Goal: Task Accomplishment & Management: Use online tool/utility

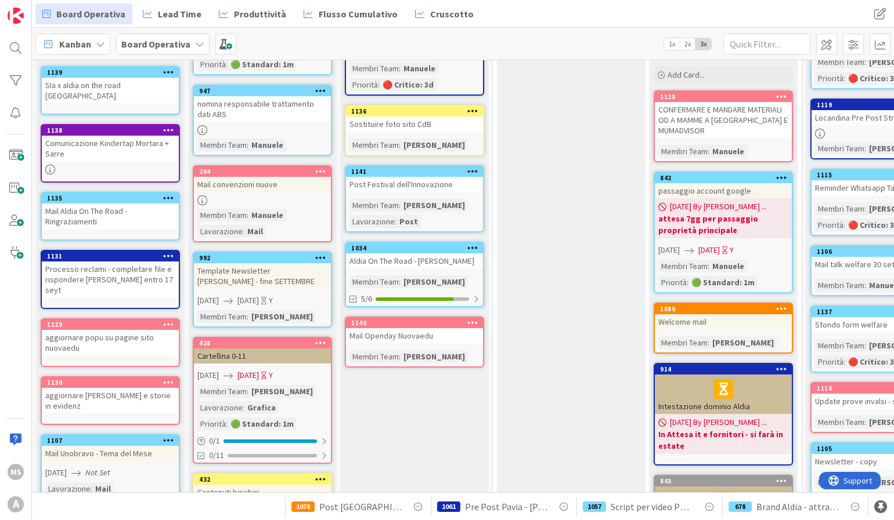
scroll to position [120, 0]
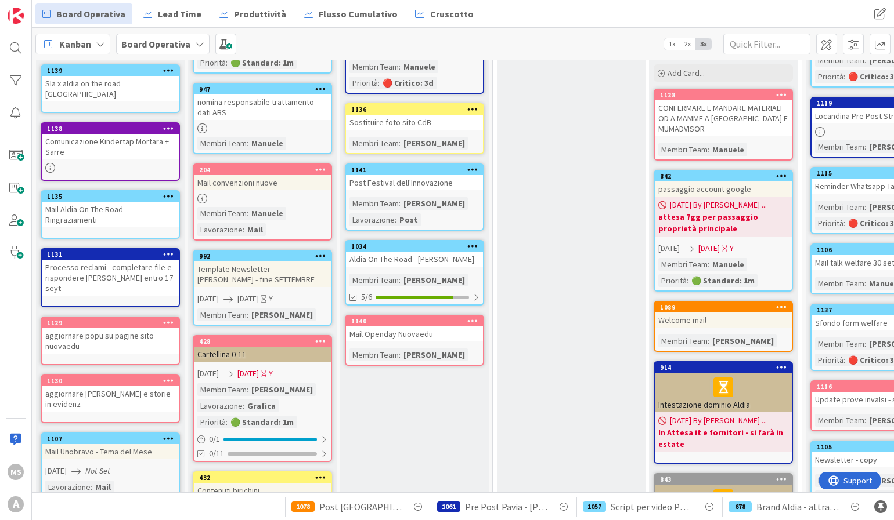
click at [530, 255] on div "Convalida Interna Add Card..." at bounding box center [571, 451] width 149 height 903
click at [527, 253] on div "Convalida Interna Add Card..." at bounding box center [571, 451] width 149 height 903
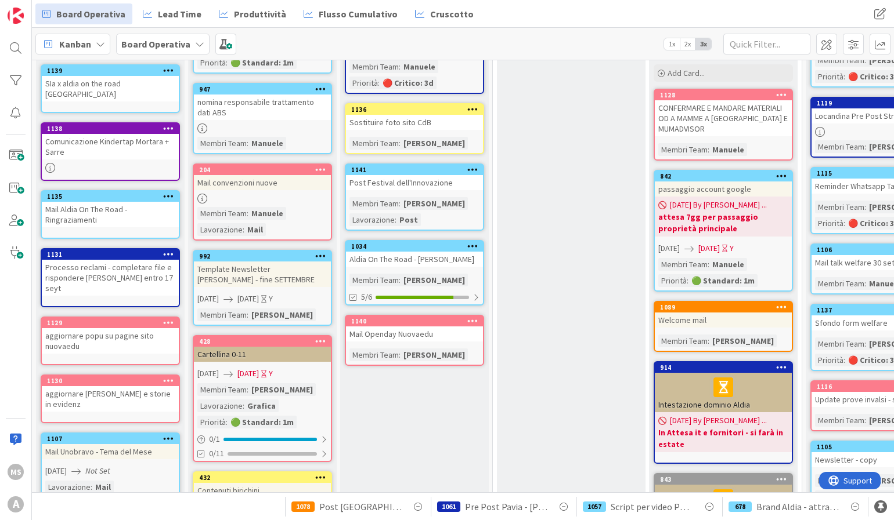
click at [527, 253] on div "Convalida Interna Add Card..." at bounding box center [571, 451] width 149 height 903
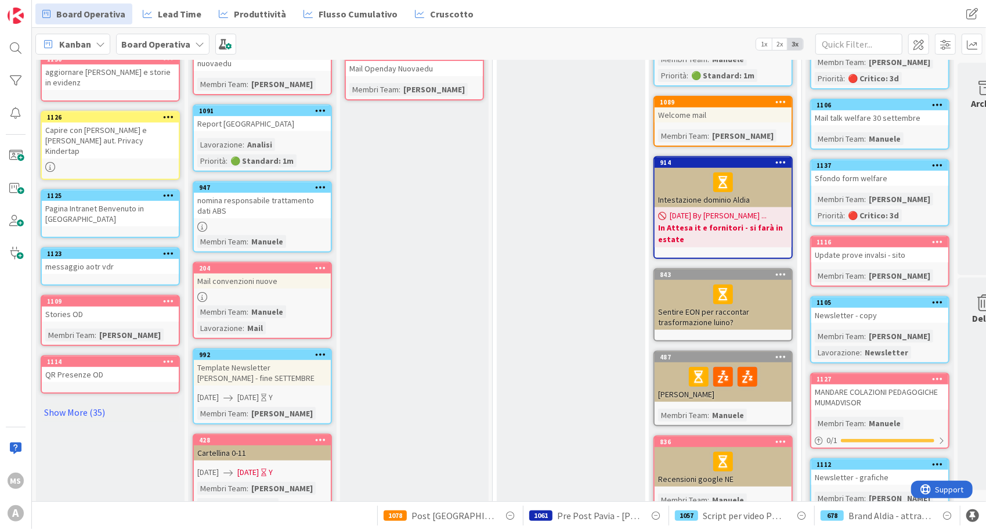
scroll to position [558, 0]
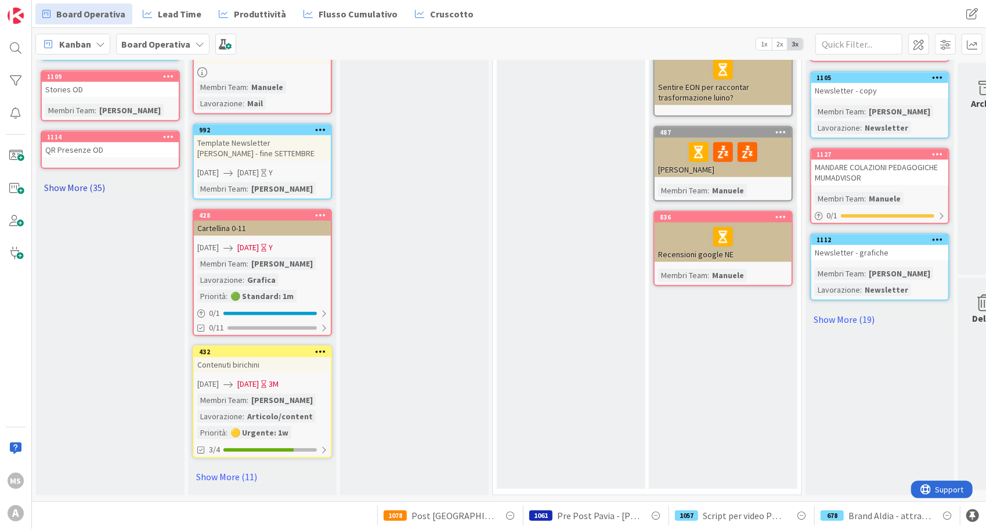
click at [77, 178] on link "Show More (35)" at bounding box center [110, 187] width 139 height 19
